Goal: Information Seeking & Learning: Check status

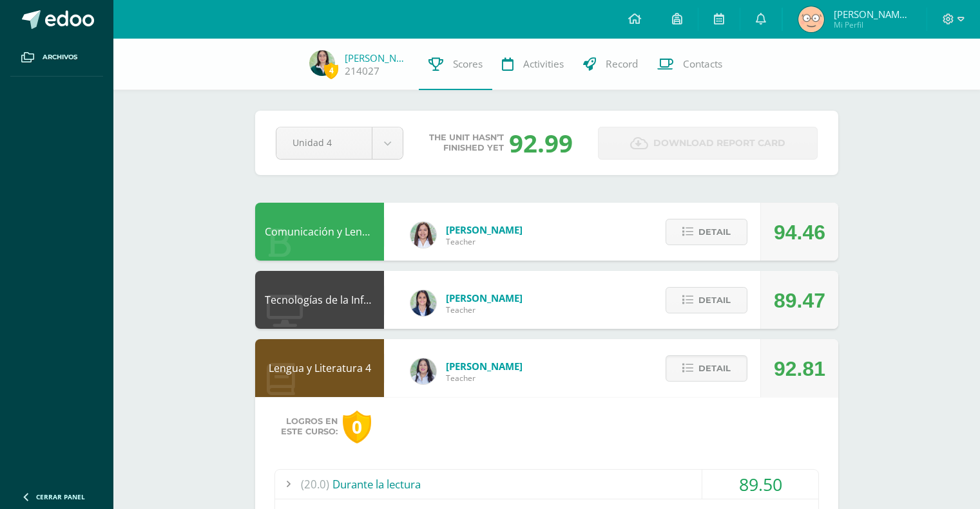
scroll to position [57, 0]
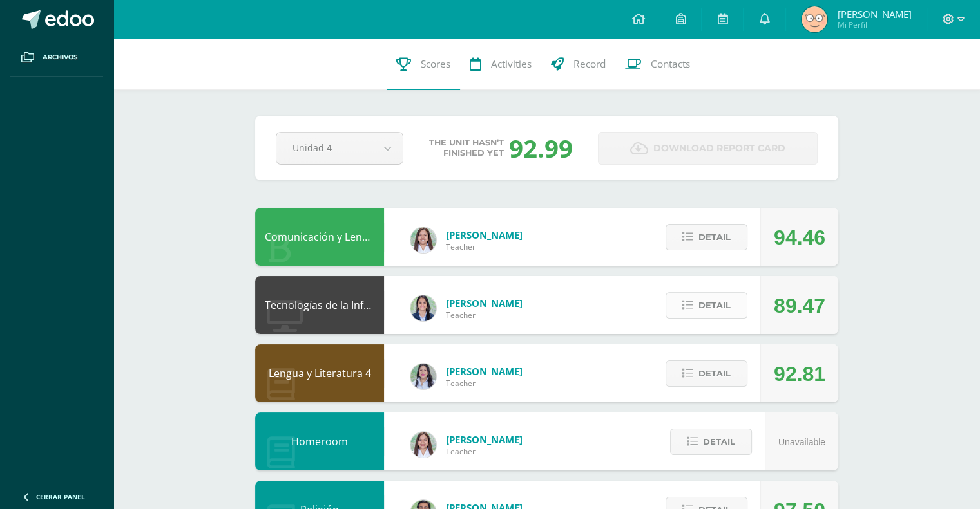
click at [731, 309] on button "Detail" at bounding box center [706, 305] width 82 height 26
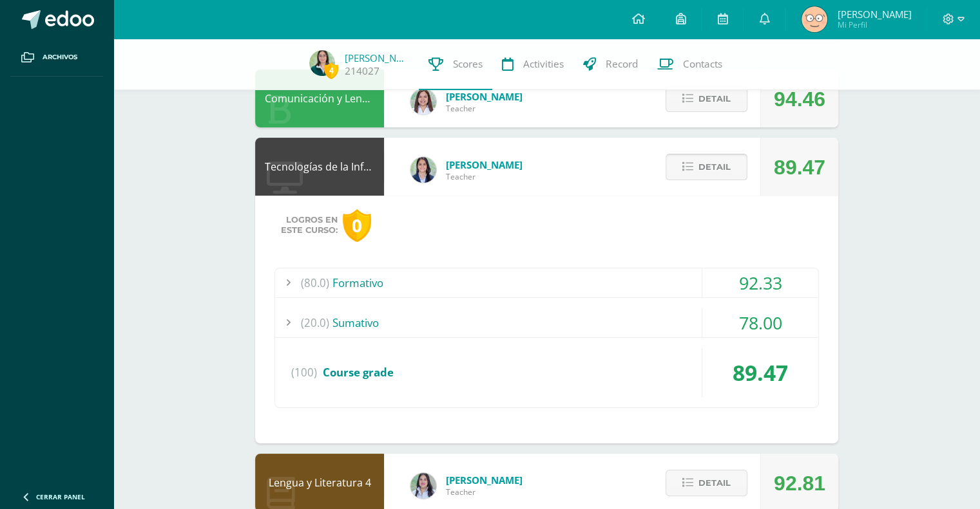
scroll to position [137, 0]
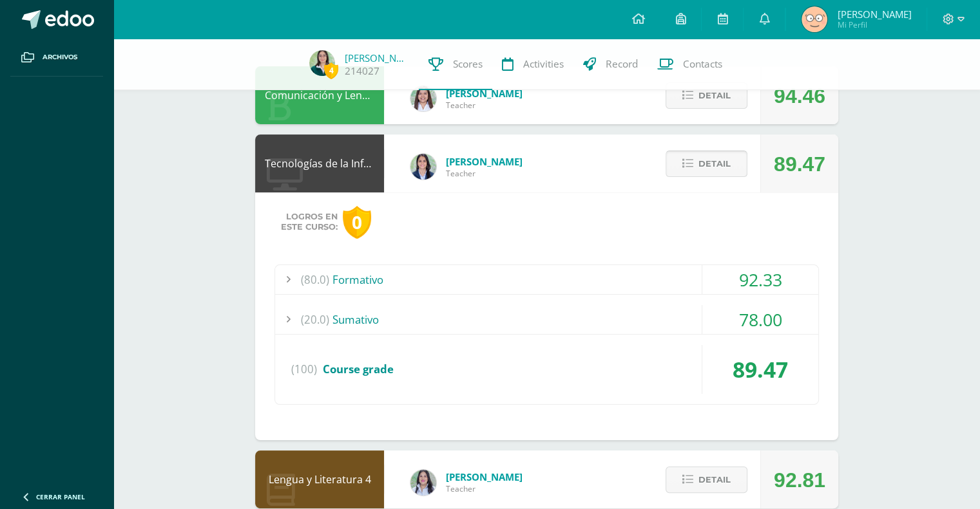
click at [731, 309] on div "78.00" at bounding box center [760, 319] width 116 height 29
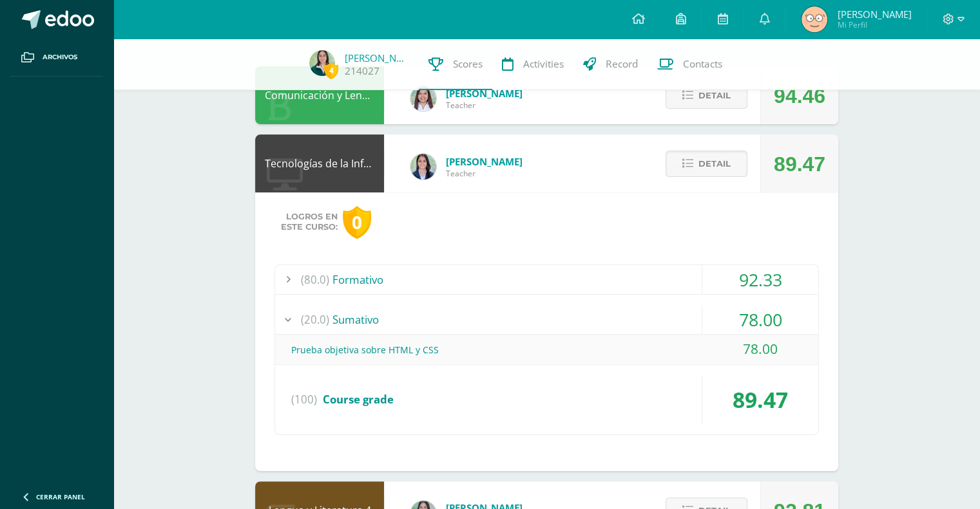
click at [708, 287] on div "92.33" at bounding box center [760, 279] width 116 height 29
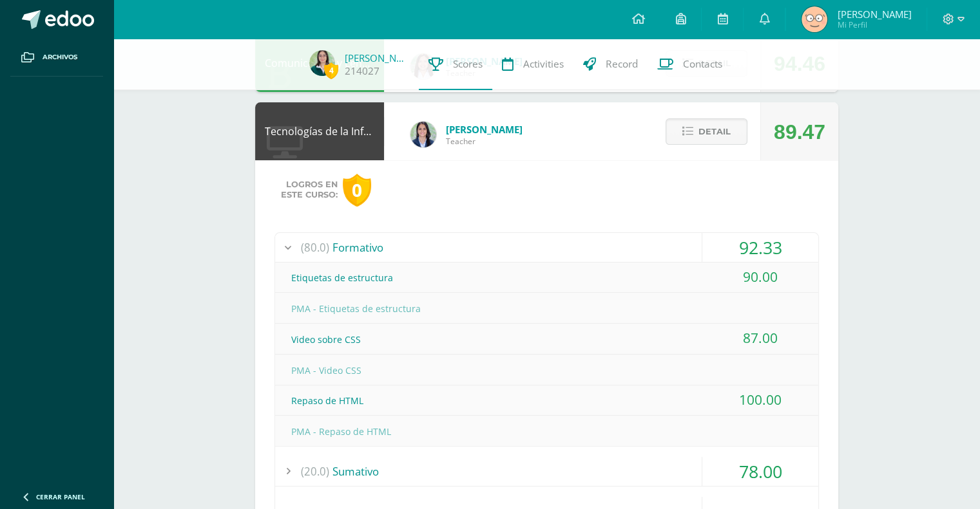
scroll to position [169, 0]
click at [717, 129] on span "Detail" at bounding box center [714, 131] width 32 height 24
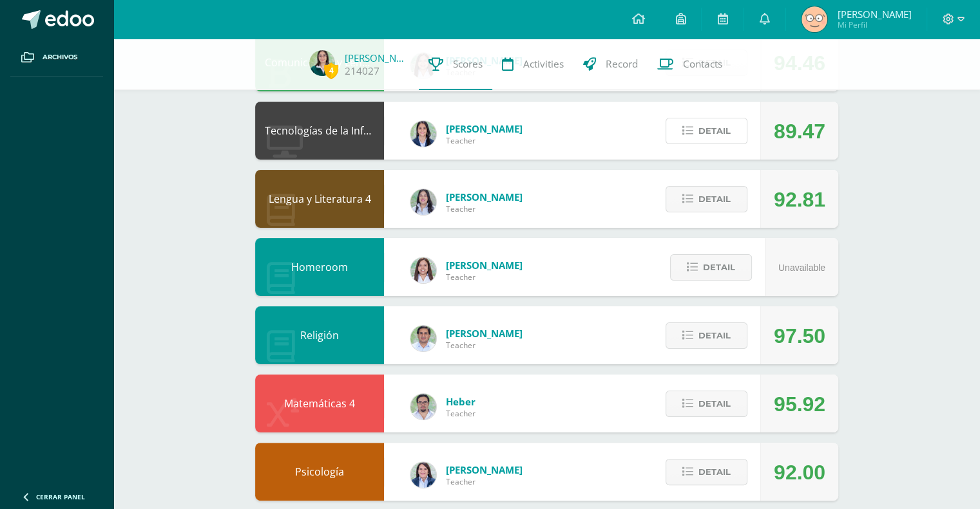
scroll to position [0, 0]
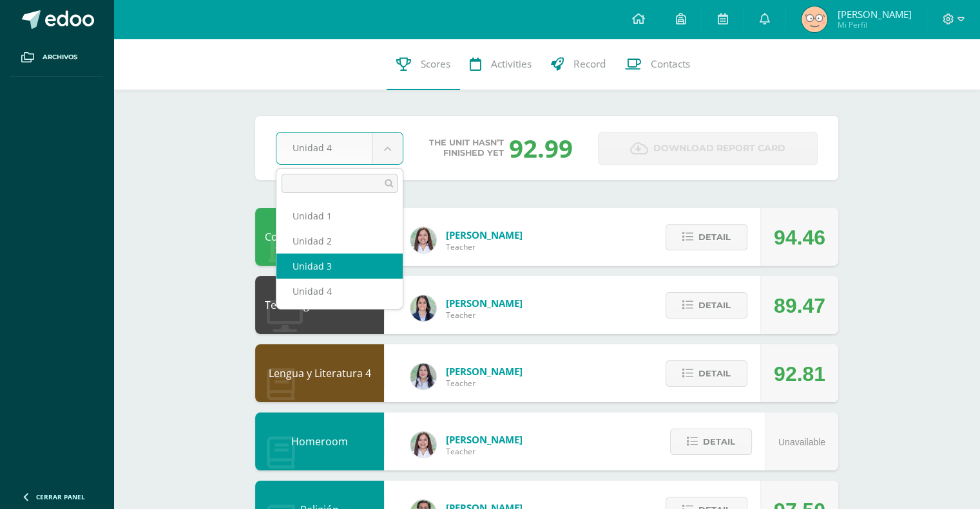
select select "Unidad 3"
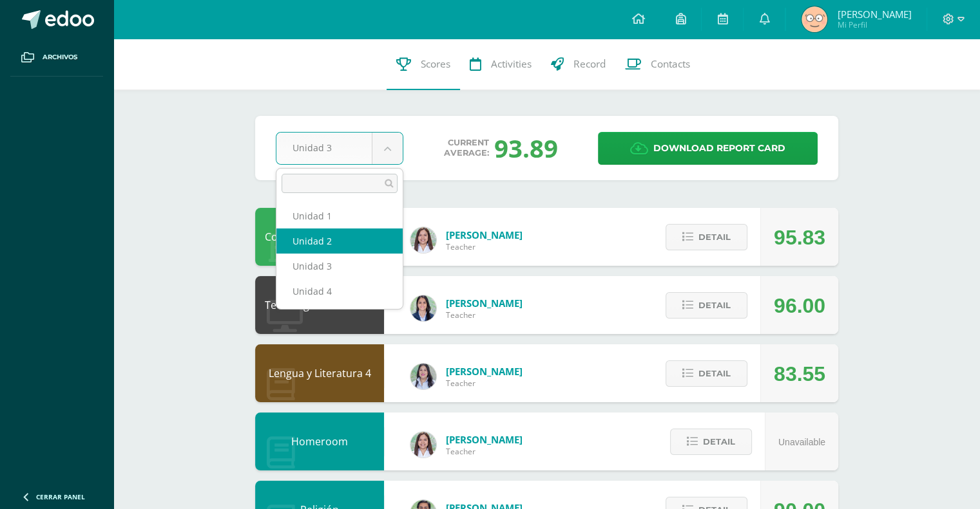
select select "Unidad 2"
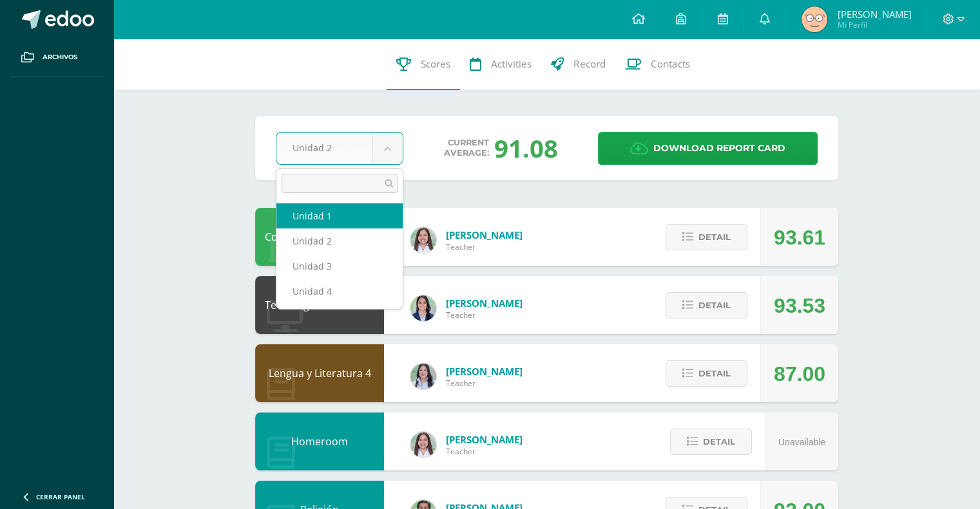
select select "Unidad 1"
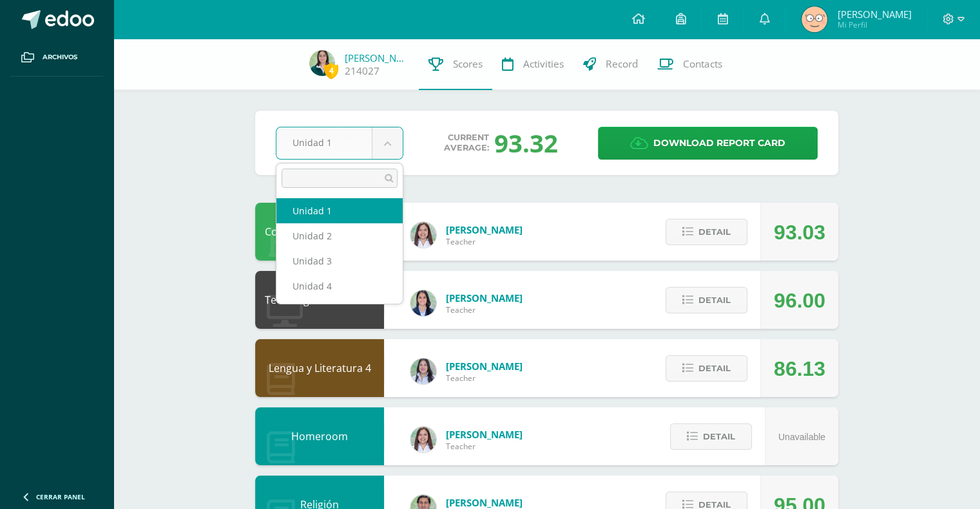
click at [370, 142] on body "Archivos Cerrar panel Configuration Log out Patricia Josephine Mi Perfil Notifi…" at bounding box center [490, 519] width 980 height 1038
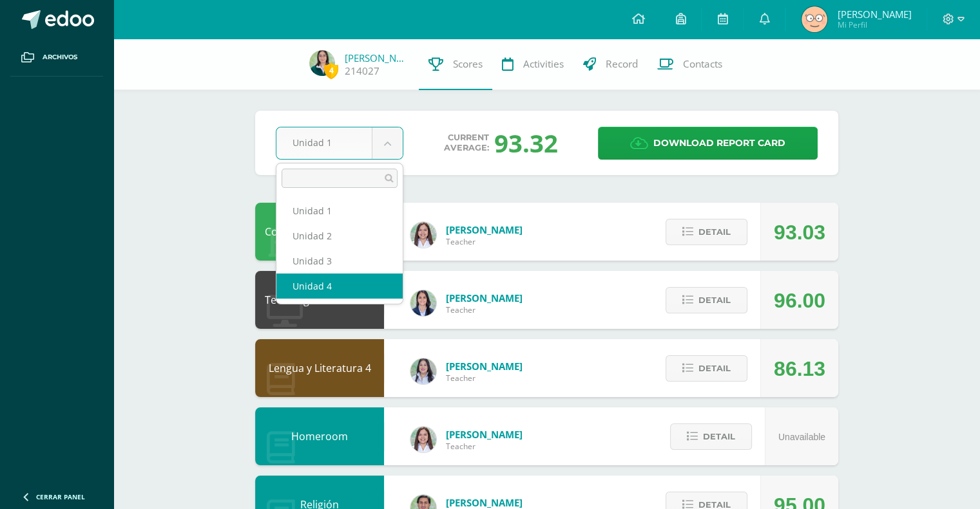
select select "Unidad 4"
